Goal: Information Seeking & Learning: Learn about a topic

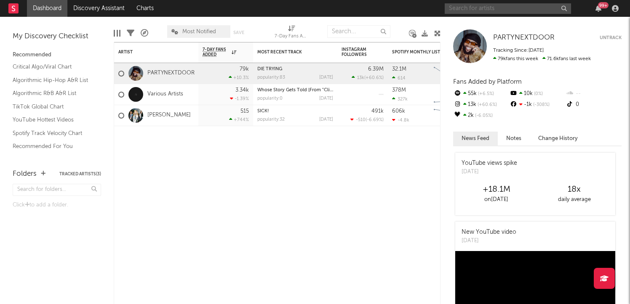
click at [480, 9] on input "text" at bounding box center [508, 8] width 126 height 11
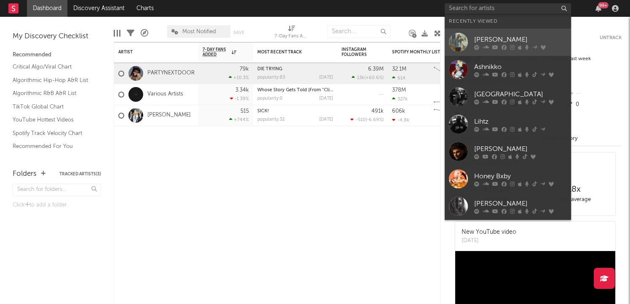
click at [493, 32] on link "[PERSON_NAME]" at bounding box center [508, 42] width 126 height 27
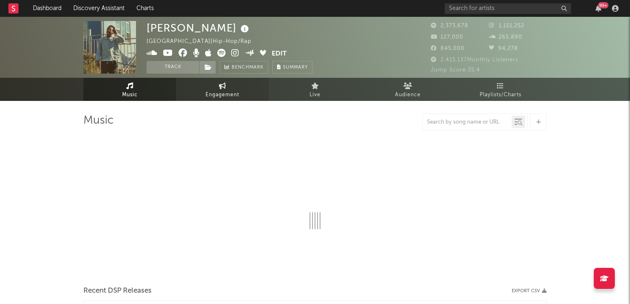
click at [198, 88] on link "Engagement" at bounding box center [222, 89] width 93 height 23
select select "1w"
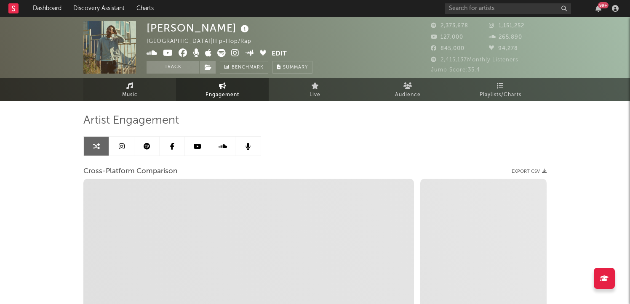
click at [129, 92] on span "Music" at bounding box center [130, 95] width 16 height 10
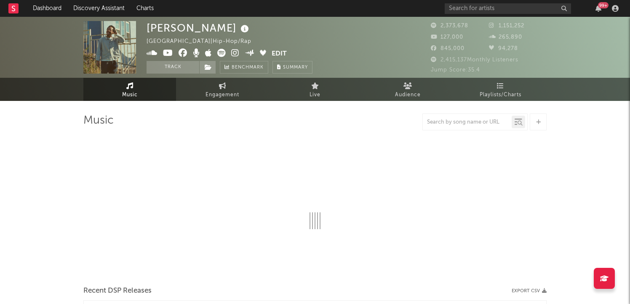
select select "6m"
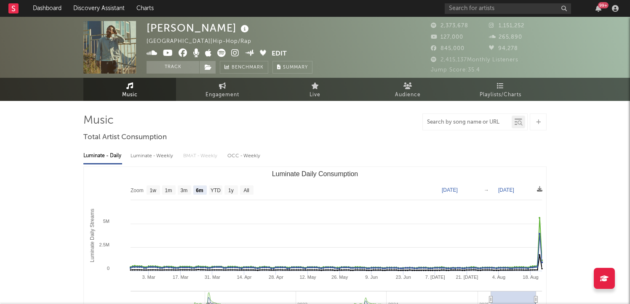
click at [464, 120] on input "text" at bounding box center [467, 122] width 89 height 7
type input "tour"
select select "6m"
type input "tourmaline"
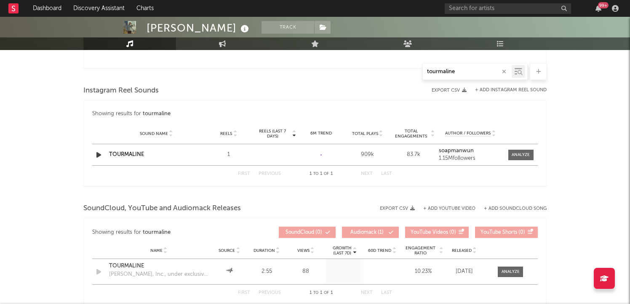
scroll to position [550, 0]
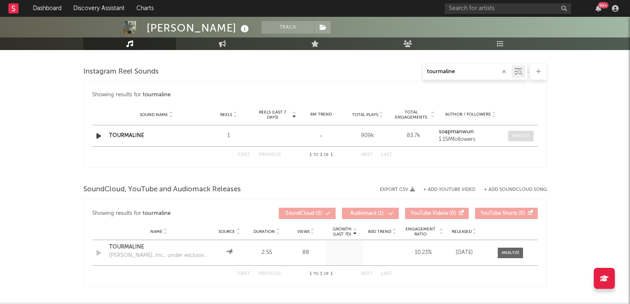
click at [522, 133] on div at bounding box center [521, 136] width 18 height 6
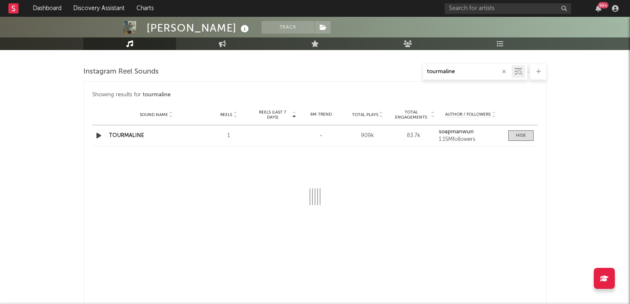
select select "1w"
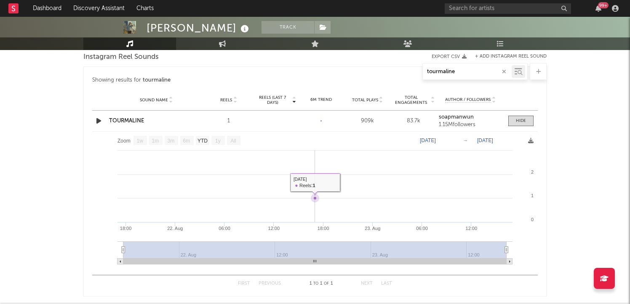
scroll to position [566, 0]
click at [132, 118] on link "TOURMALINE" at bounding box center [126, 119] width 35 height 5
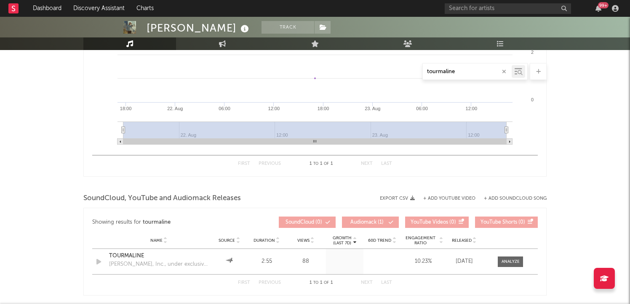
scroll to position [684, 0]
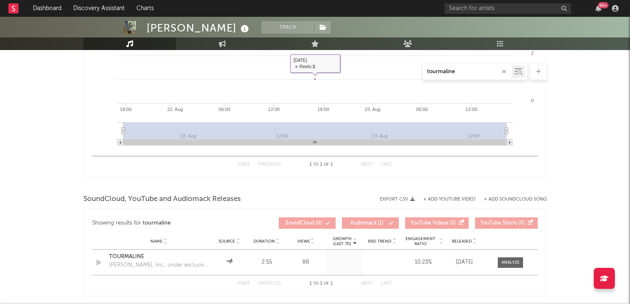
click at [473, 69] on input "tourmaline" at bounding box center [467, 72] width 89 height 7
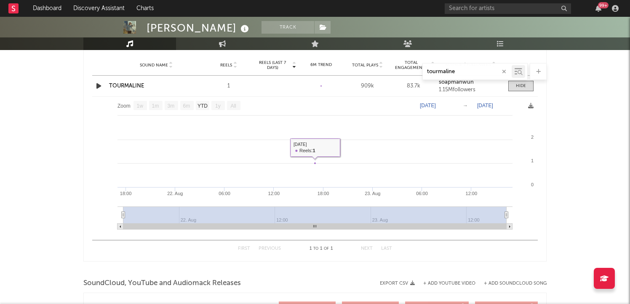
scroll to position [602, 0]
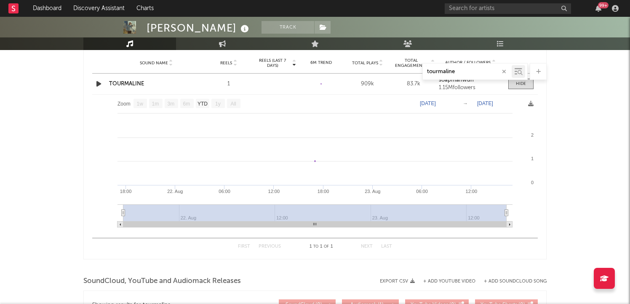
drag, startPoint x: 438, startPoint y: 212, endPoint x: 399, endPoint y: 212, distance: 39.6
click at [399, 212] on rect at bounding box center [314, 213] width 383 height 17
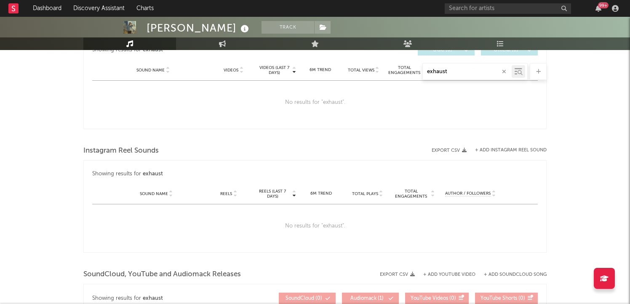
scroll to position [467, 0]
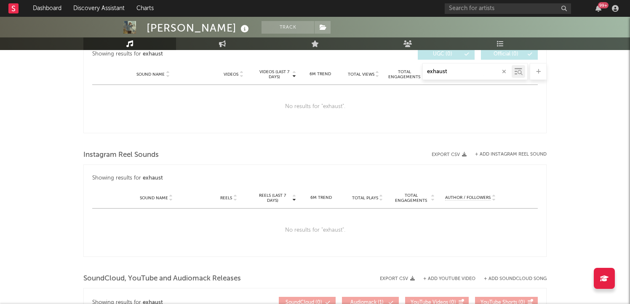
type input "exhaust"
